Goal: Information Seeking & Learning: Learn about a topic

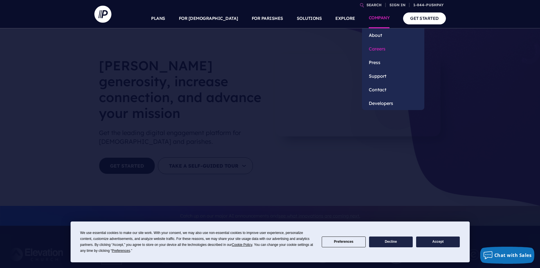
click at [383, 47] on link "Careers" at bounding box center [393, 49] width 62 height 14
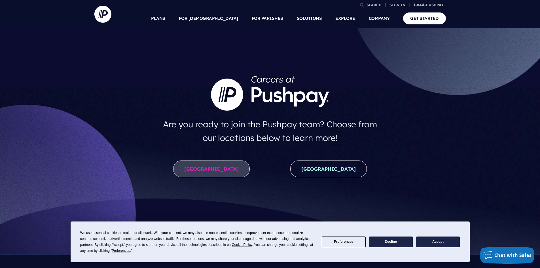
click at [222, 165] on link "United States" at bounding box center [211, 168] width 76 height 17
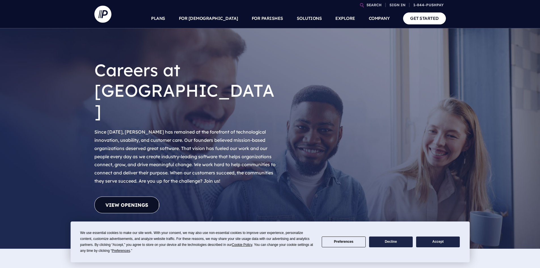
click at [137, 196] on link "View Openings" at bounding box center [126, 204] width 65 height 17
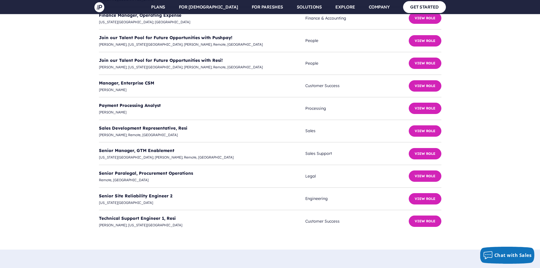
scroll to position [1575, 0]
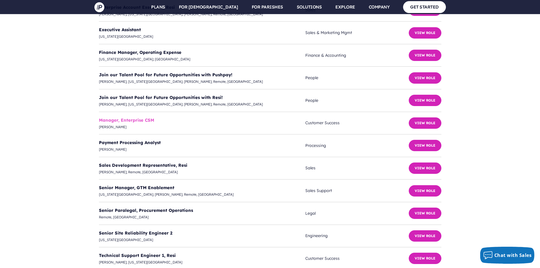
drag, startPoint x: 418, startPoint y: 70, endPoint x: 143, endPoint y: 69, distance: 274.5
click at [143, 117] on link "Manager, Enterprise CSM" at bounding box center [126, 119] width 55 height 5
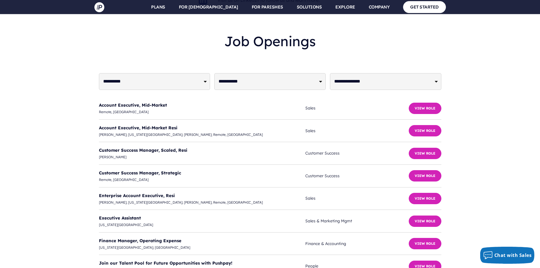
scroll to position [1377, 0]
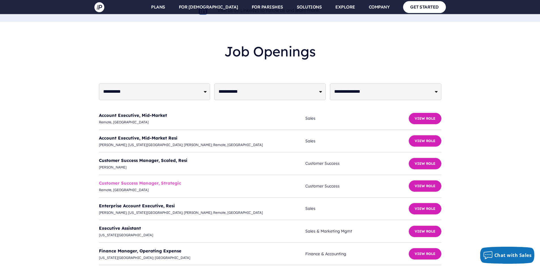
click at [149, 180] on link "Customer Success Manager, Strategic" at bounding box center [140, 182] width 82 height 5
click at [163, 135] on link "Account Executive, Mid-Market Resi" at bounding box center [138, 137] width 78 height 5
